Goal: Task Accomplishment & Management: Use online tool/utility

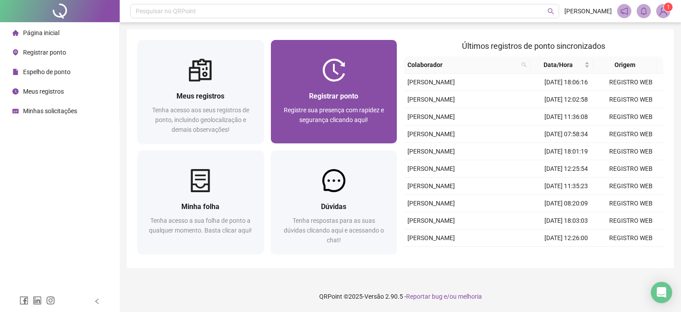
click at [337, 96] on span "Registrar ponto" at bounding box center [333, 96] width 49 height 8
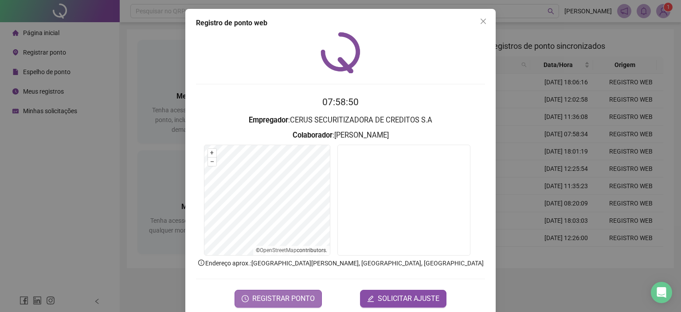
click at [284, 298] on span "REGISTRAR PONTO" at bounding box center [283, 298] width 63 height 11
